Goal: Task Accomplishment & Management: Use online tool/utility

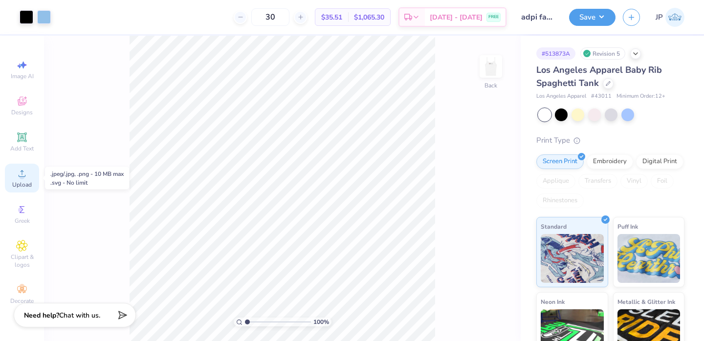
click at [29, 175] on div "Upload" at bounding box center [22, 178] width 34 height 29
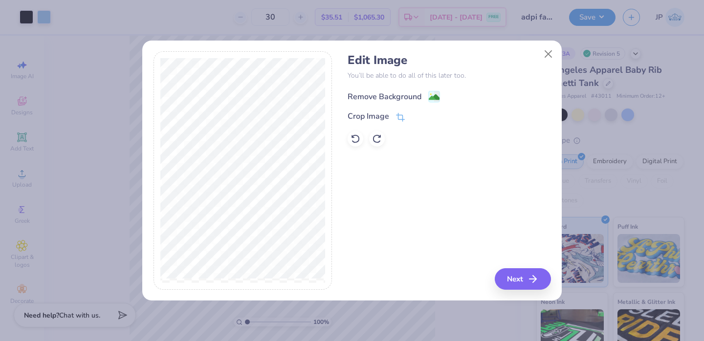
click at [426, 89] on div "Remove Background" at bounding box center [449, 95] width 203 height 12
click at [429, 92] on image at bounding box center [434, 97] width 11 height 11
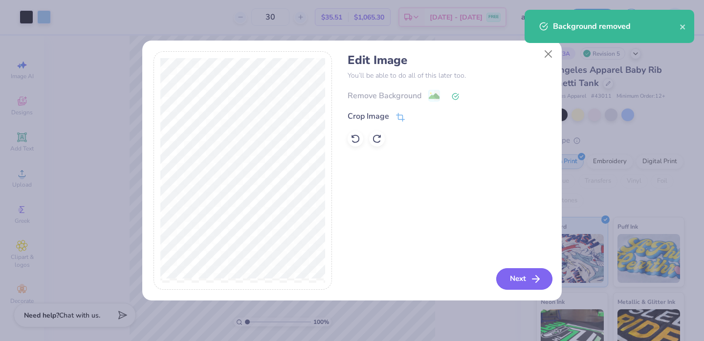
click at [525, 284] on button "Next" at bounding box center [524, 279] width 56 height 22
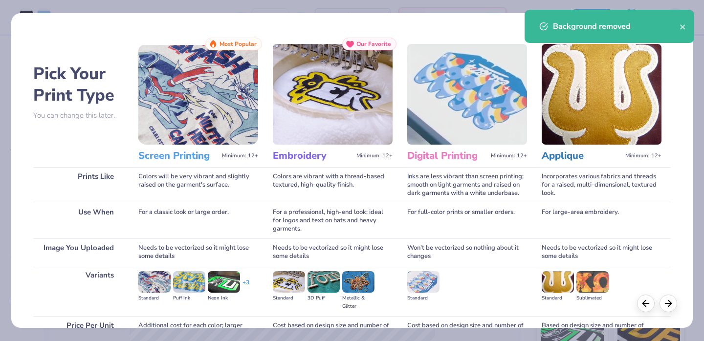
scroll to position [97, 0]
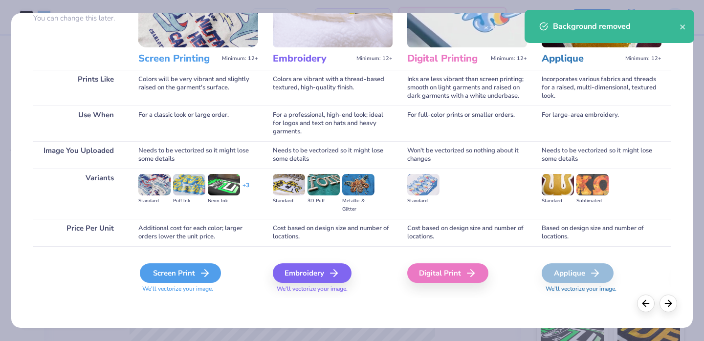
click at [209, 274] on icon at bounding box center [205, 274] width 12 height 12
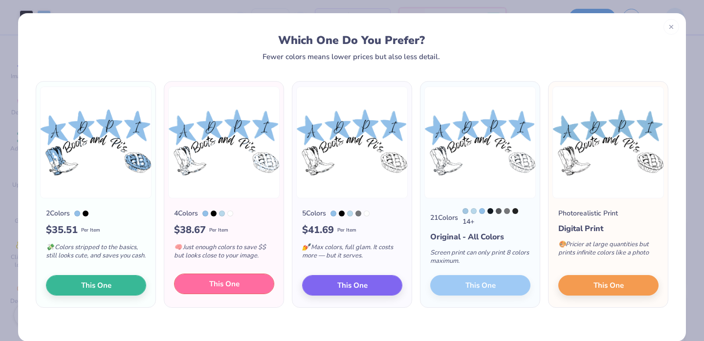
click at [211, 285] on span "This One" at bounding box center [224, 284] width 30 height 11
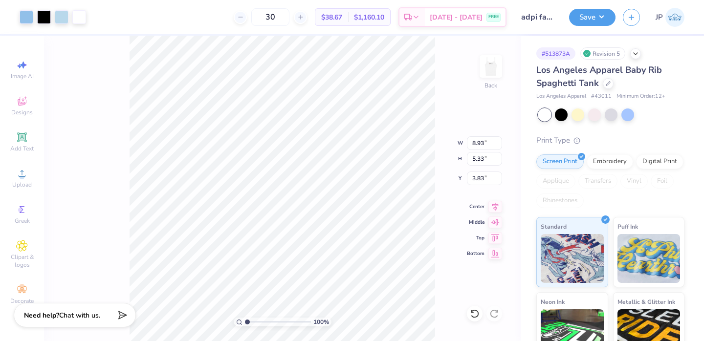
drag, startPoint x: 262, startPoint y: 236, endPoint x: 262, endPoint y: 261, distance: 24.9
click at [262, 261] on div at bounding box center [352, 170] width 704 height 341
type input "0.50"
click at [59, 20] on div at bounding box center [62, 16] width 14 height 14
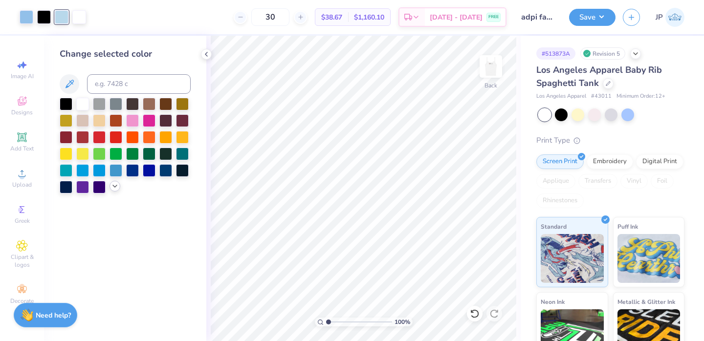
click at [112, 188] on icon at bounding box center [115, 186] width 8 height 8
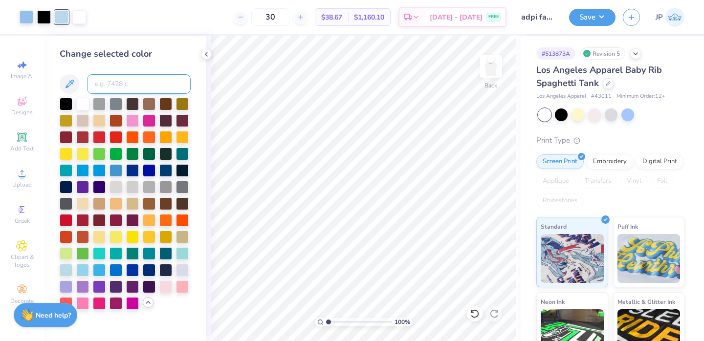
click at [142, 82] on input at bounding box center [139, 84] width 104 height 20
type input "283"
click at [61, 18] on div at bounding box center [62, 16] width 14 height 14
click at [67, 106] on div at bounding box center [66, 103] width 13 height 13
click at [476, 316] on icon at bounding box center [475, 314] width 10 height 10
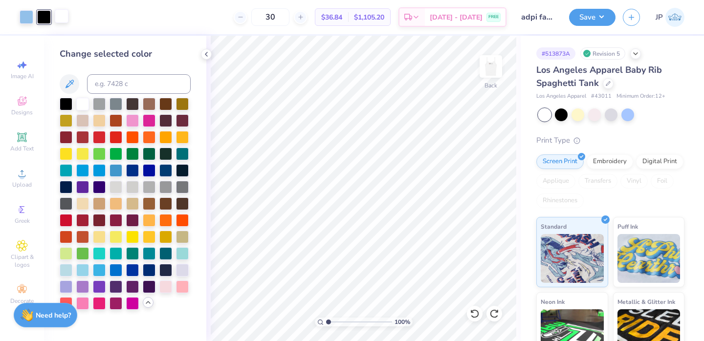
click at [66, 20] on div at bounding box center [62, 16] width 14 height 14
click at [119, 83] on input at bounding box center [139, 84] width 104 height 20
type input "283"
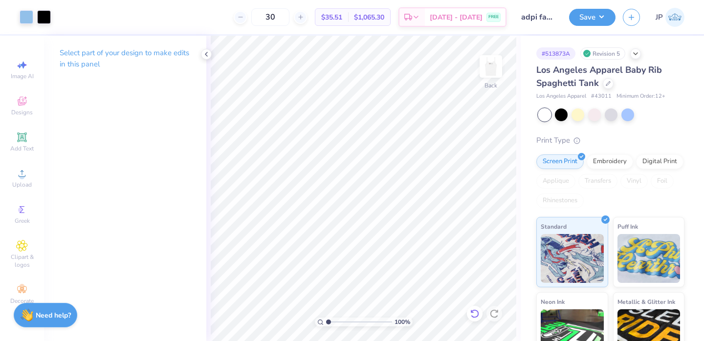
click at [476, 315] on icon at bounding box center [475, 314] width 10 height 10
click at [590, 15] on button "Save" at bounding box center [592, 15] width 46 height 17
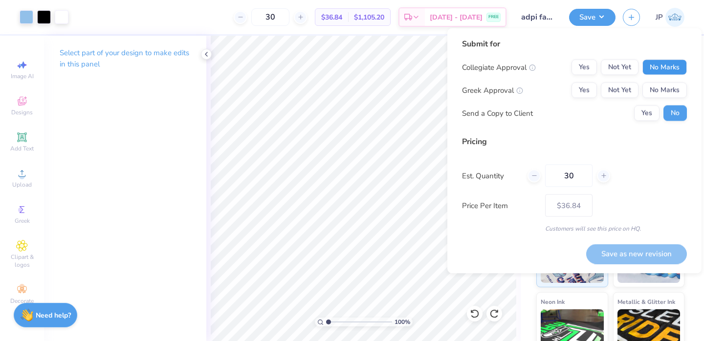
click at [650, 73] on button "No Marks" at bounding box center [665, 68] width 45 height 16
click at [580, 86] on button "Yes" at bounding box center [584, 91] width 25 height 16
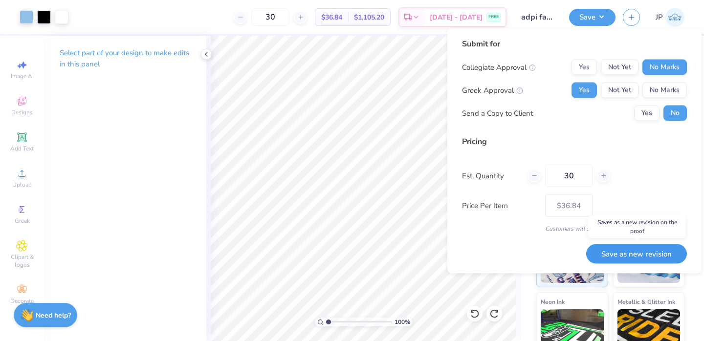
click at [626, 253] on button "Save as new revision" at bounding box center [636, 254] width 101 height 20
type input "$36.84"
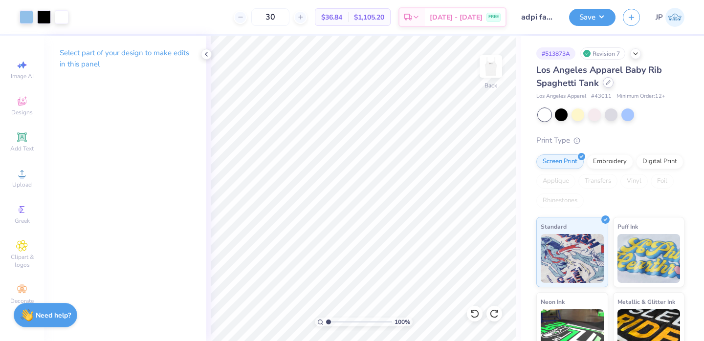
click at [603, 82] on div at bounding box center [608, 82] width 11 height 11
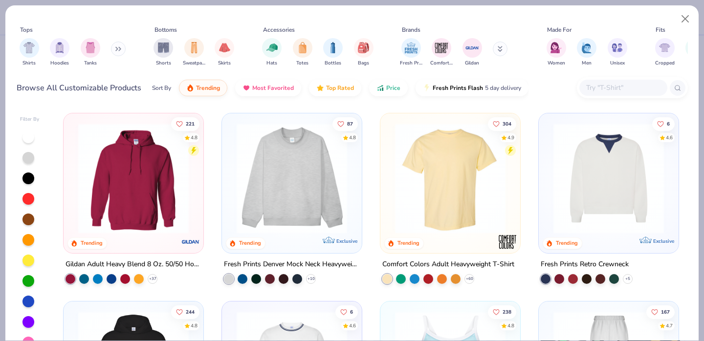
click at [610, 88] on input "text" at bounding box center [622, 87] width 75 height 11
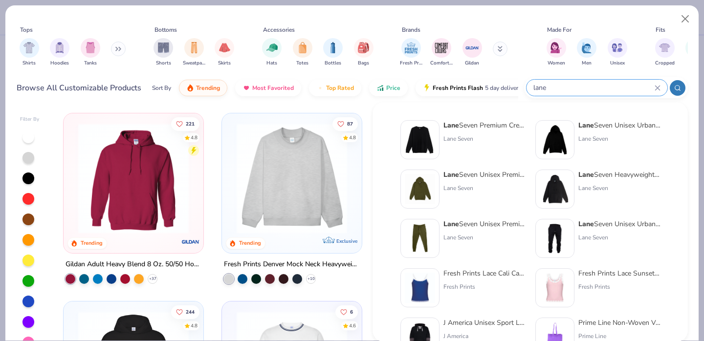
type input "lane"
click at [415, 135] on img at bounding box center [420, 140] width 30 height 30
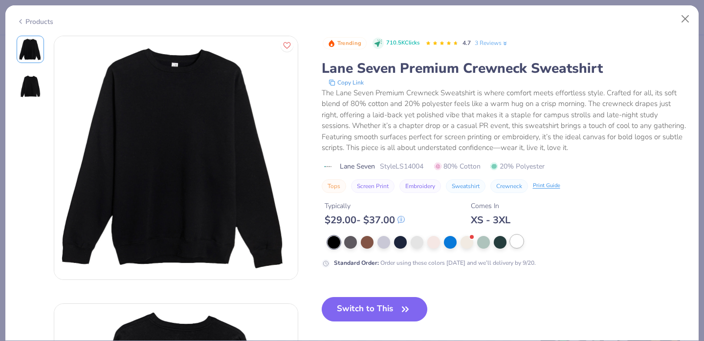
click at [515, 245] on div at bounding box center [517, 241] width 13 height 13
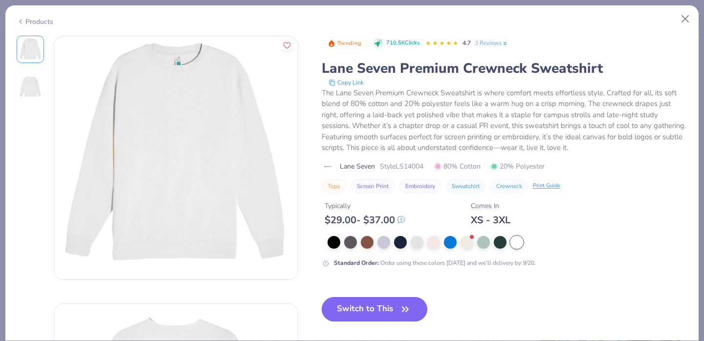
click at [401, 301] on button "Switch to This" at bounding box center [375, 309] width 106 height 24
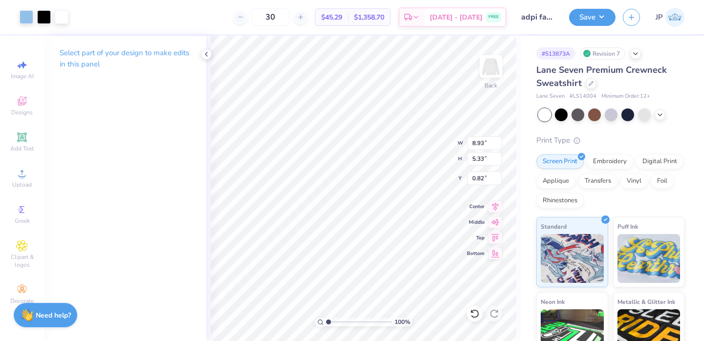
type input "0.82"
type input "1.09"
type input "12.26"
type input "7.33"
type input "2.37"
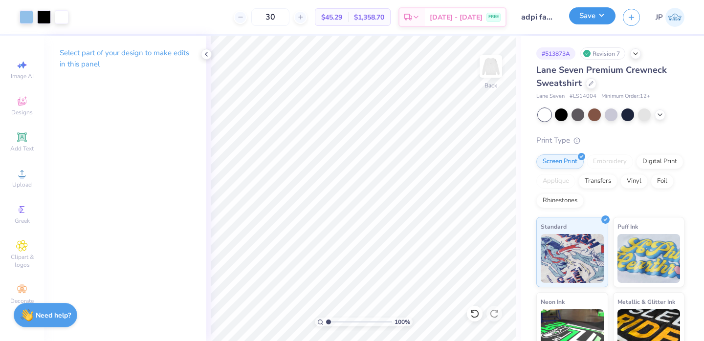
click at [592, 18] on button "Save" at bounding box center [592, 15] width 46 height 17
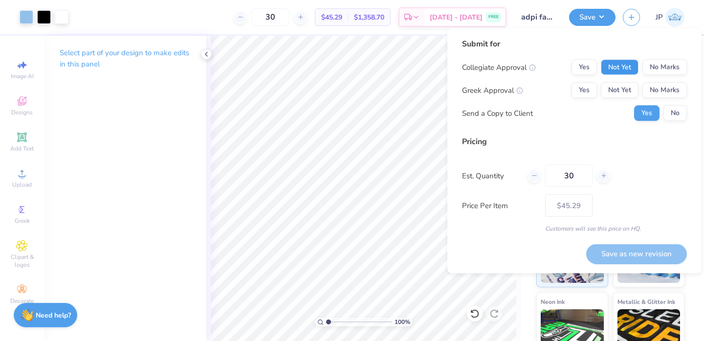
click at [636, 64] on button "Not Yet" at bounding box center [620, 68] width 38 height 16
click at [644, 64] on button "No Marks" at bounding box center [665, 68] width 45 height 16
click at [591, 88] on button "Yes" at bounding box center [584, 91] width 25 height 16
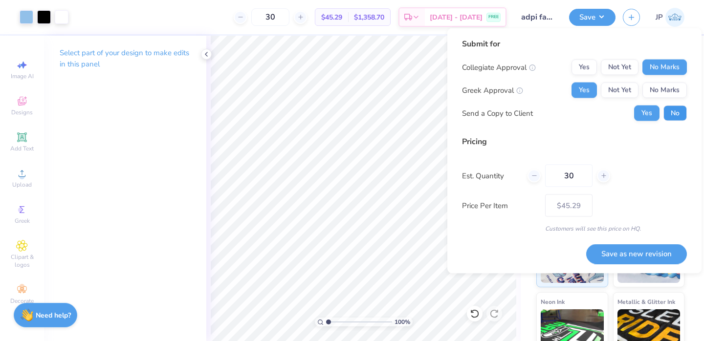
click at [679, 118] on button "No" at bounding box center [675, 114] width 23 height 16
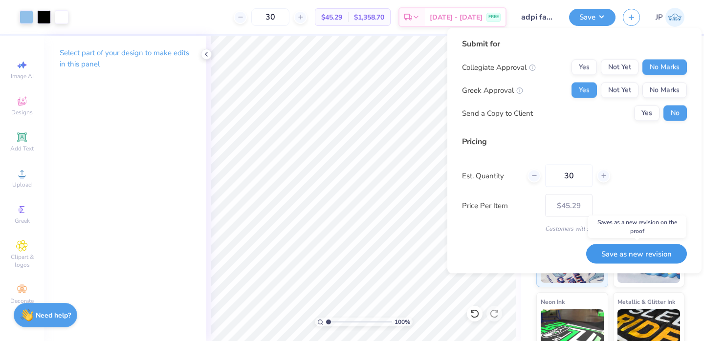
click at [639, 254] on button "Save as new revision" at bounding box center [636, 254] width 101 height 20
type input "$45.29"
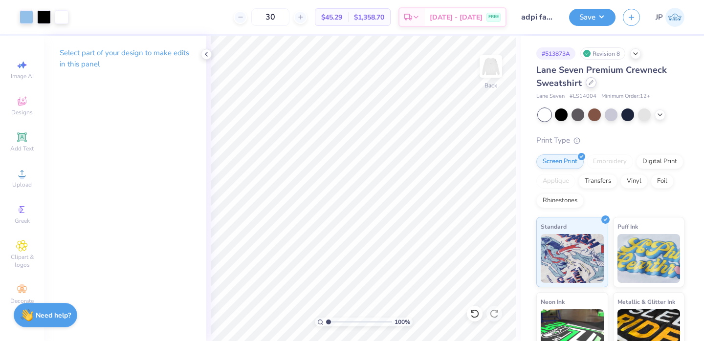
click at [591, 86] on div at bounding box center [591, 82] width 11 height 11
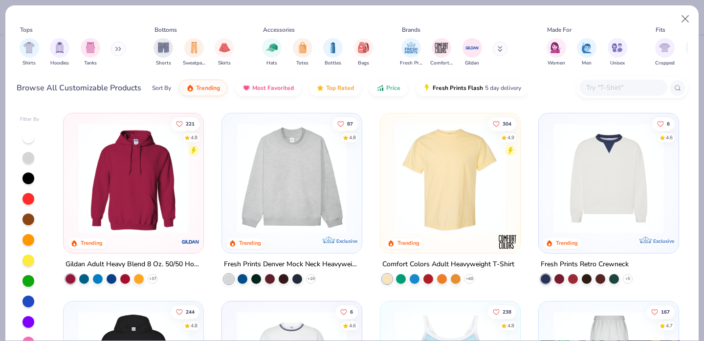
click at [615, 87] on input "text" at bounding box center [622, 87] width 75 height 11
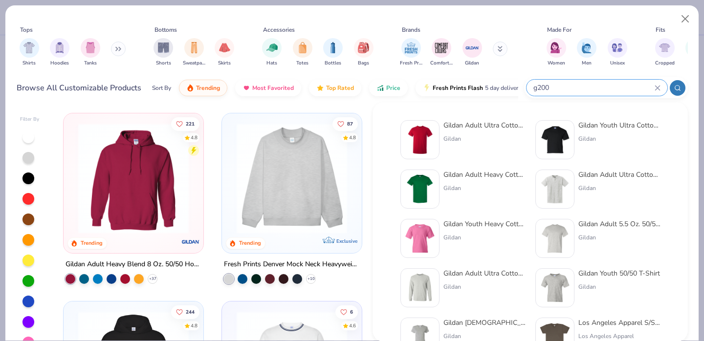
type input "g200"
click at [421, 140] on img at bounding box center [420, 140] width 30 height 30
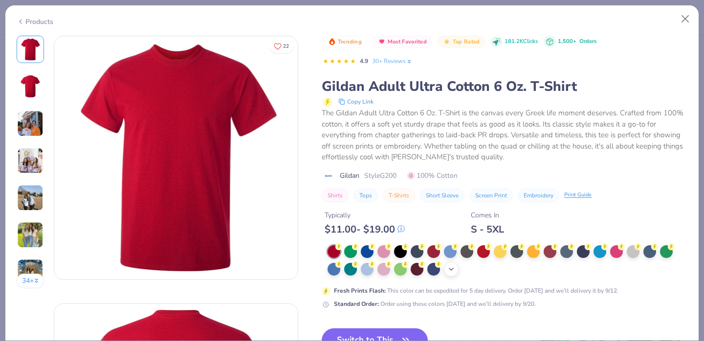
click at [446, 269] on div "+ 22" at bounding box center [451, 269] width 15 height 15
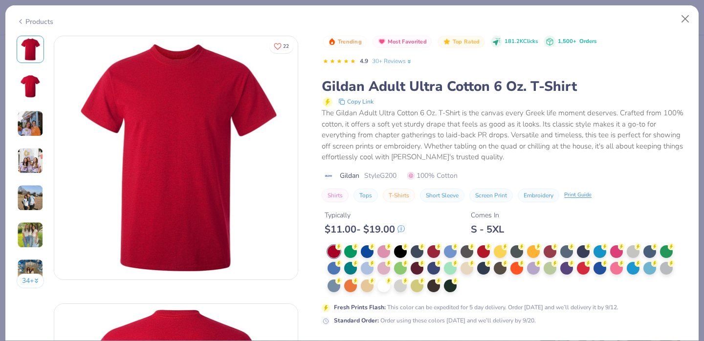
click at [462, 286] on div at bounding box center [508, 270] width 360 height 48
click at [389, 285] on div at bounding box center [384, 285] width 13 height 13
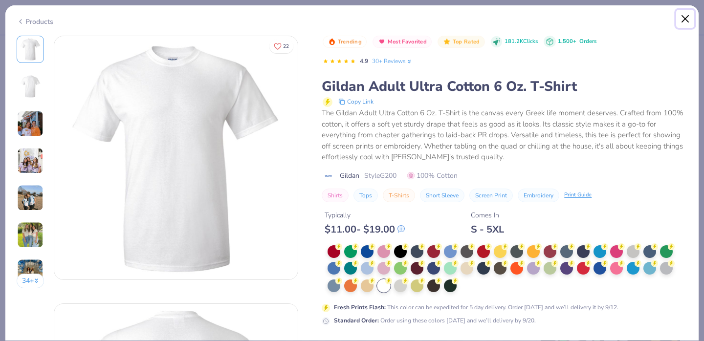
click at [687, 21] on button "Close" at bounding box center [685, 19] width 19 height 19
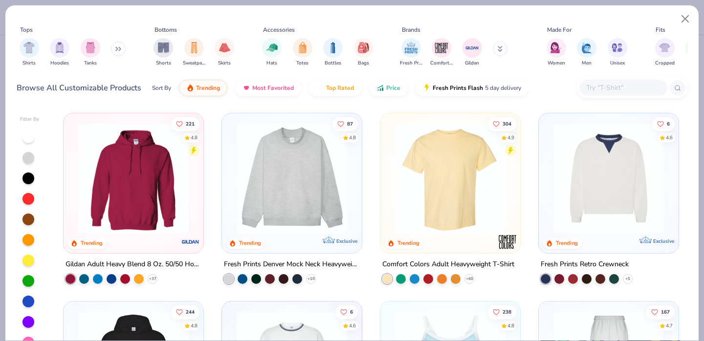
click at [615, 88] on input "text" at bounding box center [622, 87] width 75 height 11
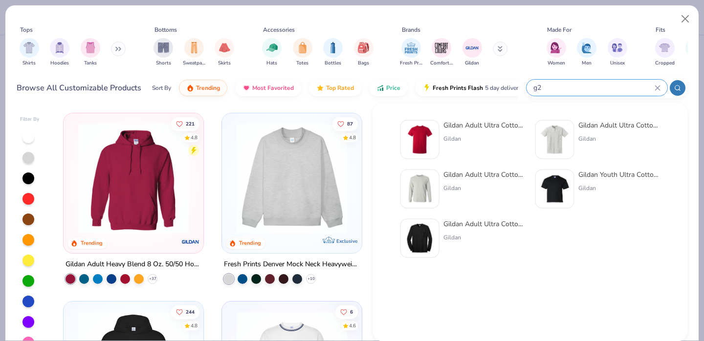
type input "g2"
click at [419, 132] on img at bounding box center [420, 140] width 30 height 30
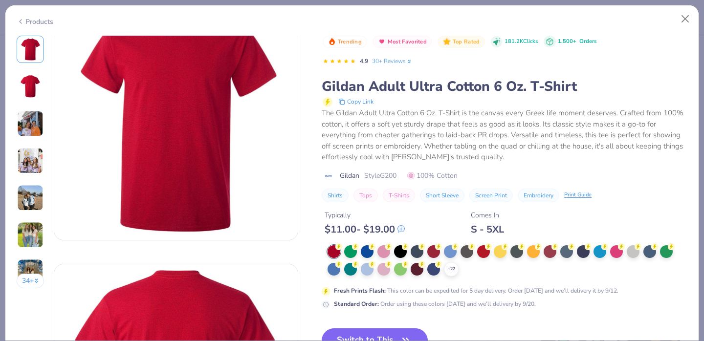
scroll to position [50, 0]
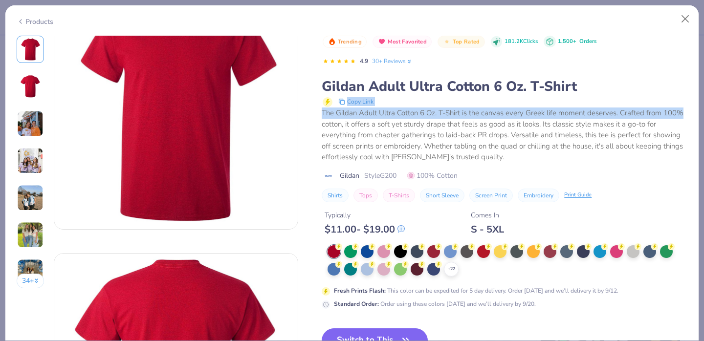
drag, startPoint x: 691, startPoint y: 58, endPoint x: 691, endPoint y: 37, distance: 21.5
click at [691, 37] on div "34 + 22 HR Hailey Reed Phi Mu, Purdue University K Kate Chi Omega, Vanderbilt U…" at bounding box center [351, 189] width 693 height 306
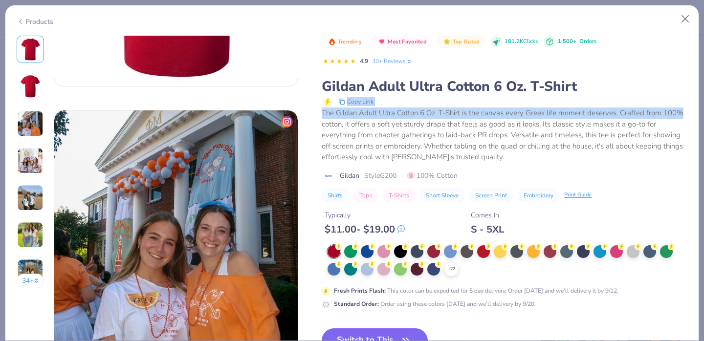
scroll to position [455, 0]
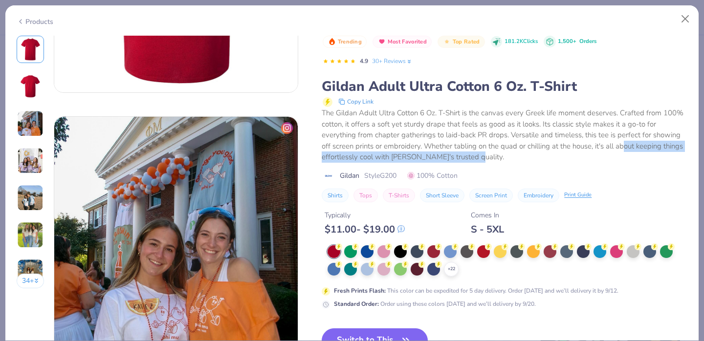
drag, startPoint x: 625, startPoint y: 161, endPoint x: 625, endPoint y: 144, distance: 16.6
click at [625, 144] on div "The Gildan Adult Ultra Cotton 6 Oz. T-Shirt is the canvas every Greek life mome…" at bounding box center [505, 135] width 366 height 55
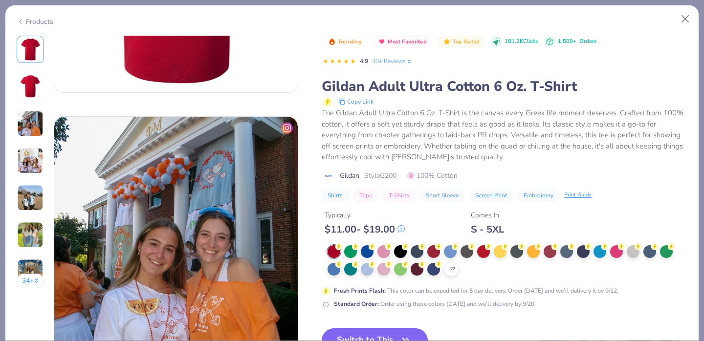
click at [409, 335] on icon "button" at bounding box center [406, 341] width 14 height 14
click at [397, 331] on button "Switch to This" at bounding box center [375, 341] width 106 height 24
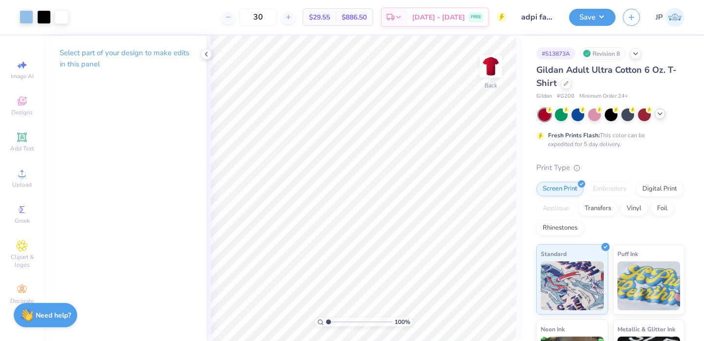
click at [660, 112] on icon at bounding box center [660, 114] width 8 height 8
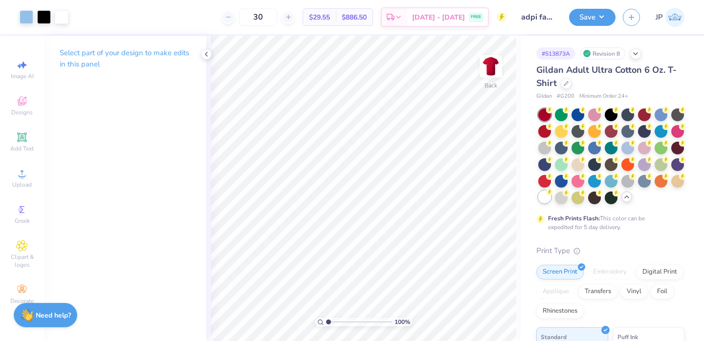
click at [544, 198] on div at bounding box center [544, 197] width 13 height 13
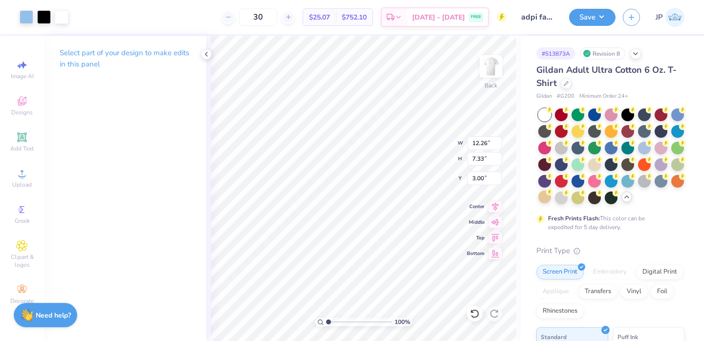
type input "3.00"
type input "11.18"
type input "6.68"
click at [602, 16] on button "Save" at bounding box center [592, 15] width 46 height 17
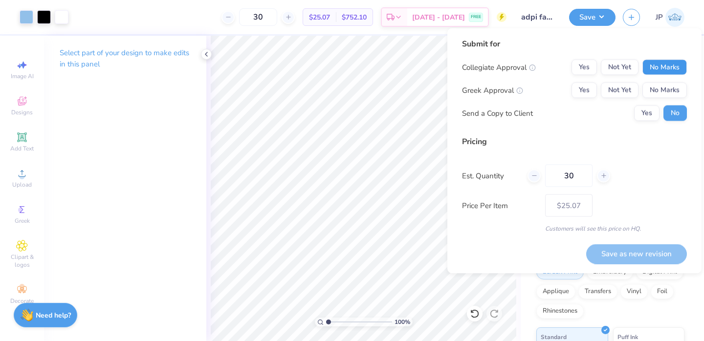
click at [654, 65] on button "No Marks" at bounding box center [665, 68] width 45 height 16
click at [588, 85] on button "Yes" at bounding box center [584, 91] width 25 height 16
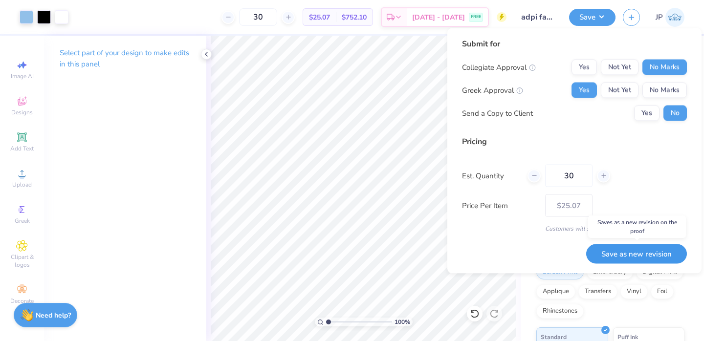
click at [643, 254] on button "Save as new revision" at bounding box center [636, 254] width 101 height 20
type input "$25.07"
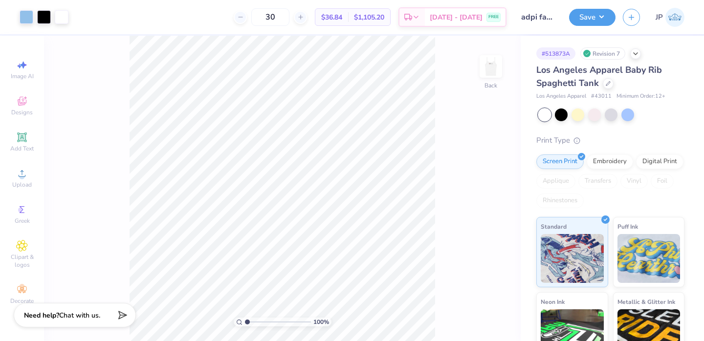
click at [491, 68] on img at bounding box center [491, 67] width 20 height 20
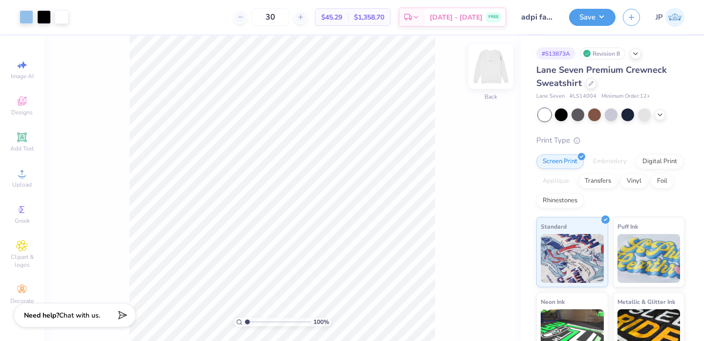
click at [491, 67] on img at bounding box center [490, 66] width 39 height 39
type input "8.83"
type input "2.13"
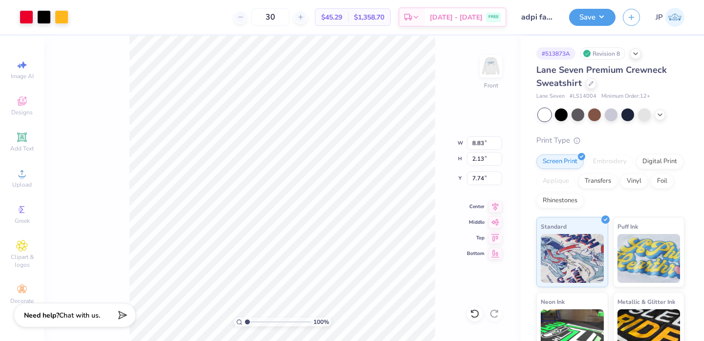
type input "0.87"
type input "6.96"
type input "1.68"
type input "0.86"
click at [585, 21] on button "Save" at bounding box center [592, 15] width 46 height 17
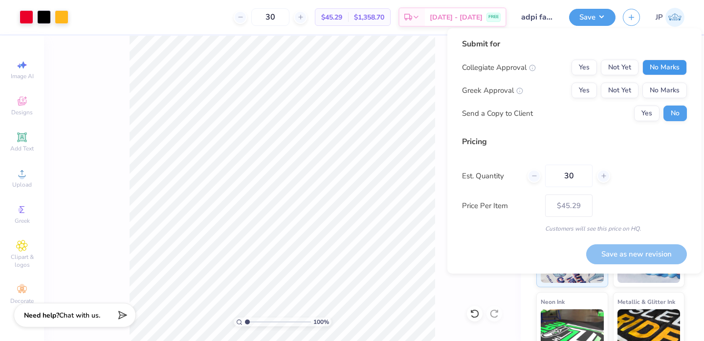
click at [651, 66] on button "No Marks" at bounding box center [665, 68] width 45 height 16
click at [597, 86] on div "Yes Not Yet No Marks" at bounding box center [629, 91] width 115 height 16
click at [584, 95] on button "Yes" at bounding box center [584, 91] width 25 height 16
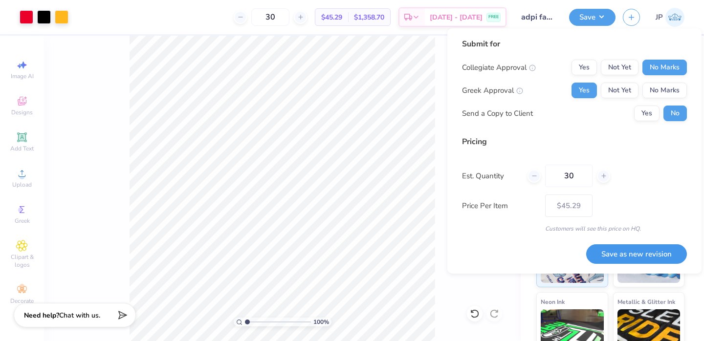
click at [651, 255] on button "Save as new revision" at bounding box center [636, 255] width 101 height 20
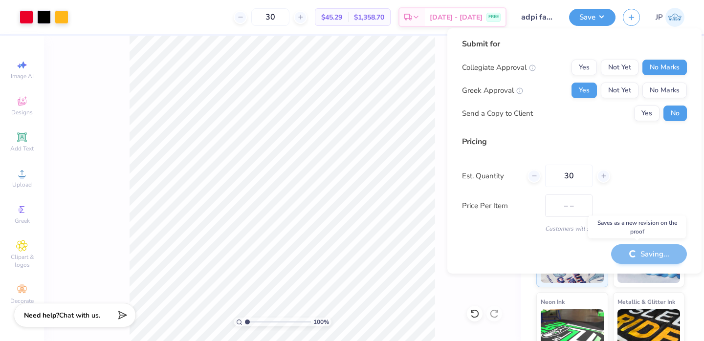
type input "$45.29"
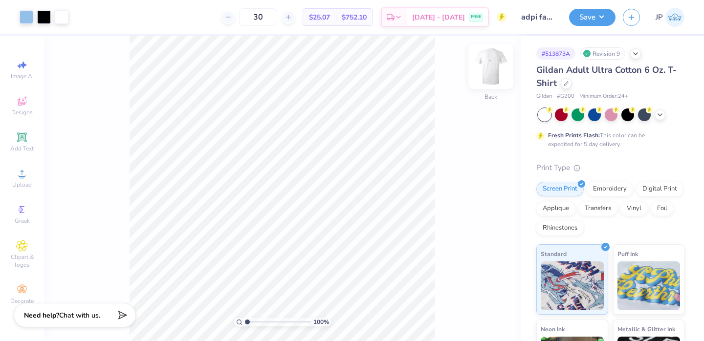
click at [499, 68] on img at bounding box center [490, 66] width 39 height 39
type input "5.82"
type input "1.41"
type input "1.04"
click at [593, 16] on button "Save" at bounding box center [592, 15] width 46 height 17
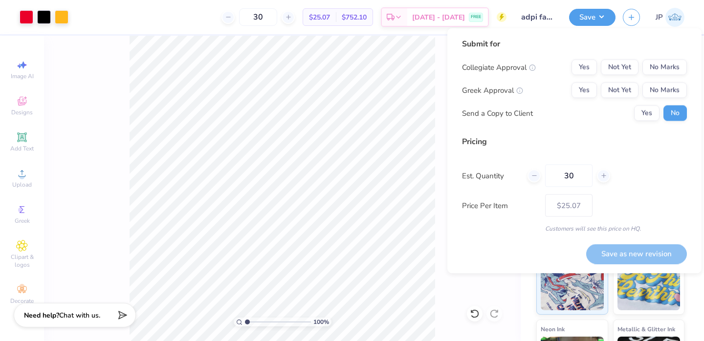
click at [657, 58] on div "Submit for Collegiate Approval Yes Not Yet No Marks Greek Approval Yes Not Yet …" at bounding box center [574, 83] width 225 height 90
click at [655, 64] on button "No Marks" at bounding box center [665, 68] width 45 height 16
click at [588, 88] on button "Yes" at bounding box center [584, 91] width 25 height 16
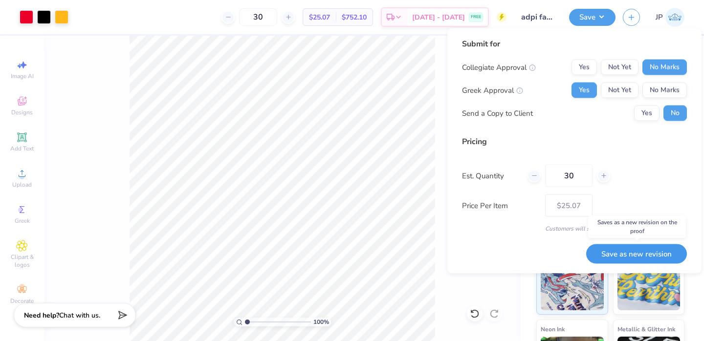
click at [651, 259] on button "Save as new revision" at bounding box center [636, 254] width 101 height 20
type input "$25.07"
